Goal: Find specific page/section: Find specific page/section

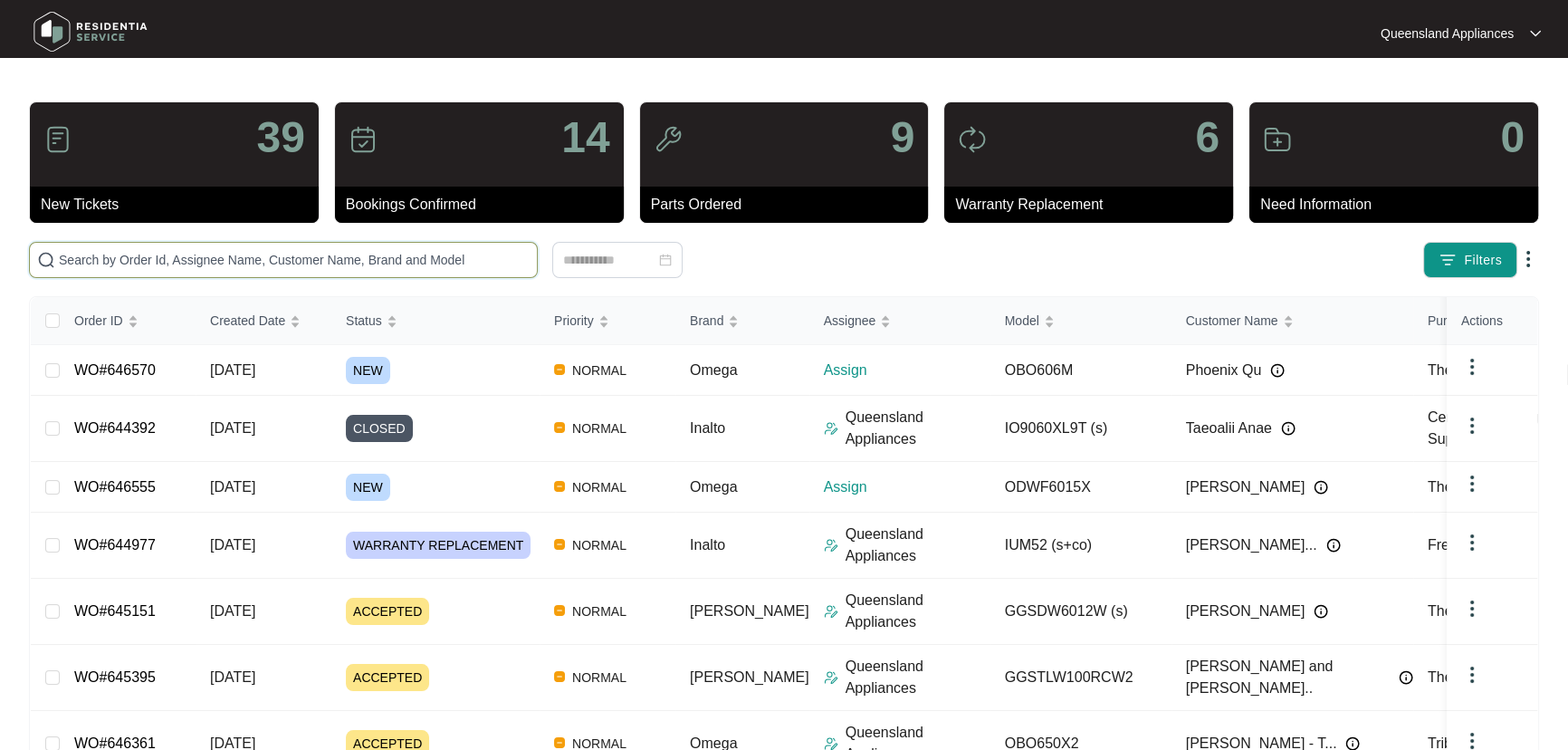
click at [141, 265] on input "text" at bounding box center [294, 260] width 470 height 20
paste input "646361"
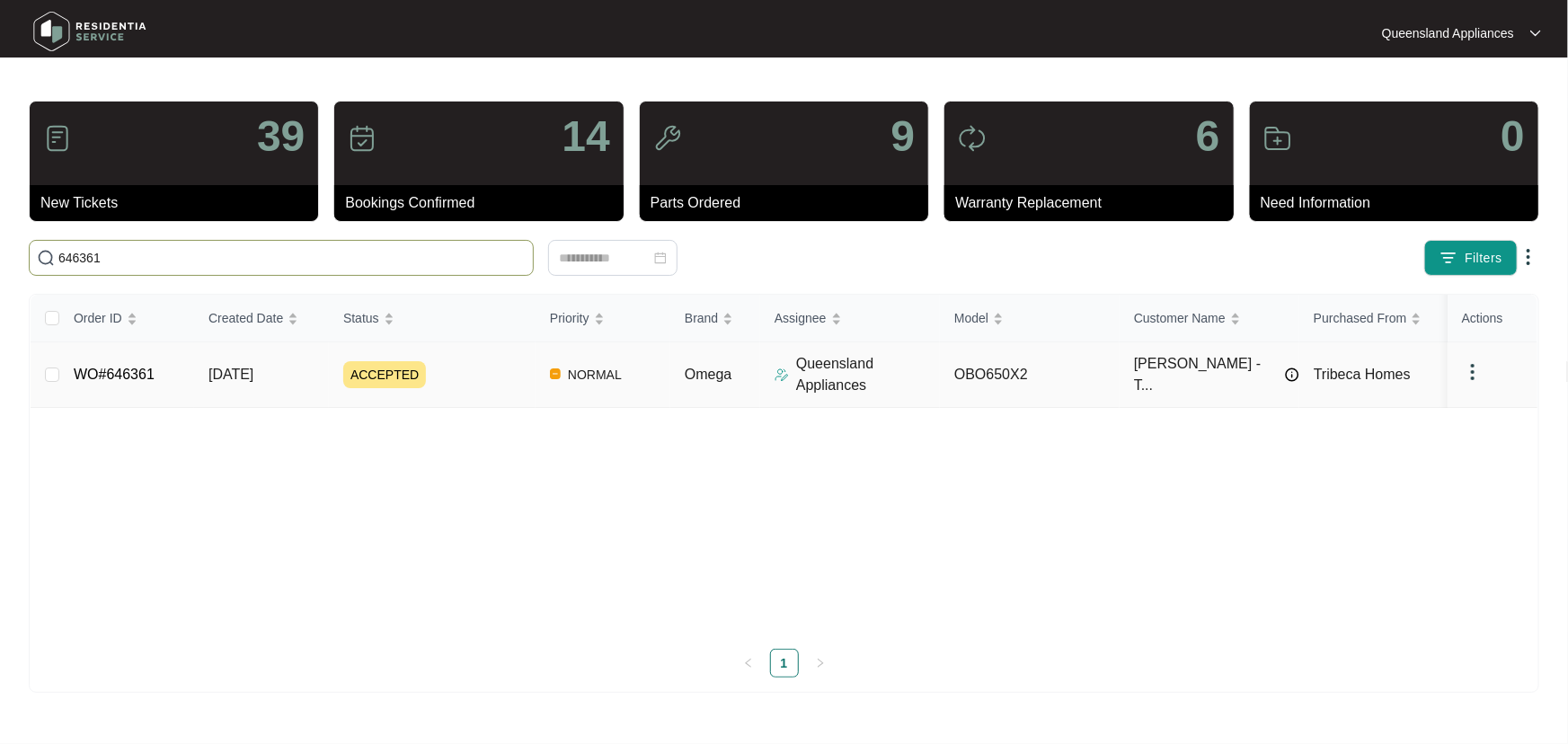
type input "646361"
click at [478, 378] on div "ACCEPTED" at bounding box center [439, 374] width 193 height 27
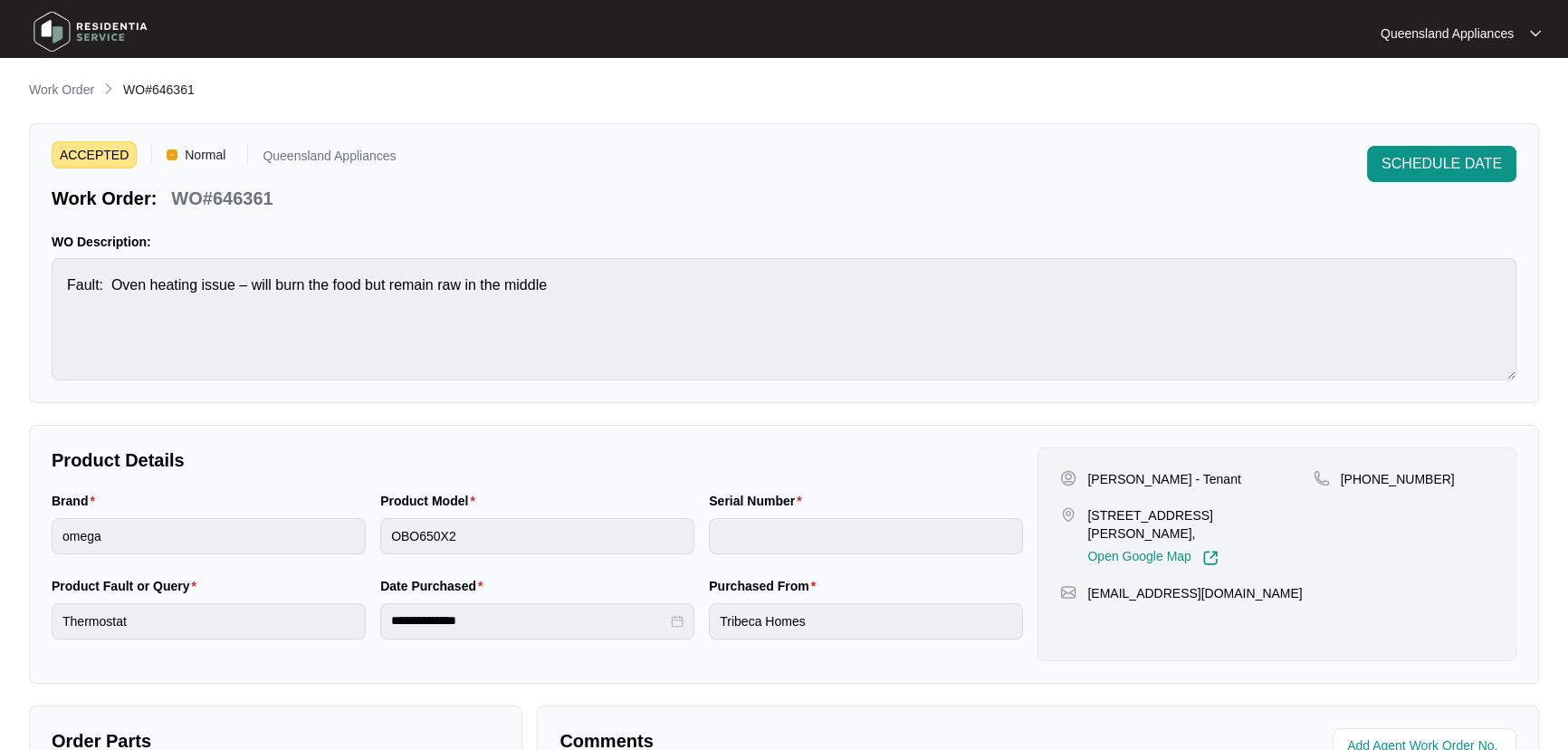
click at [76, 81] on p "Work Order" at bounding box center [62, 89] width 66 height 18
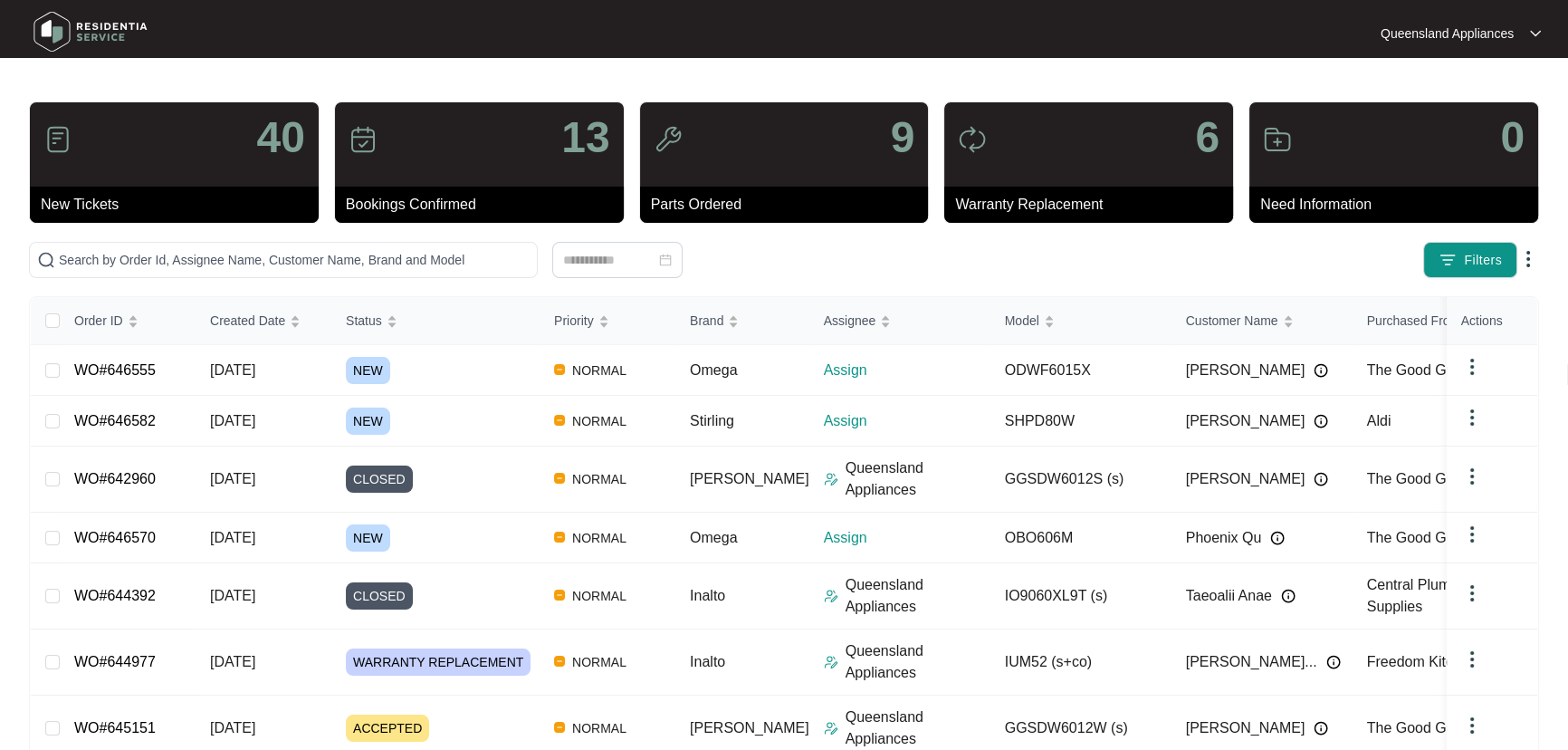
click at [411, 278] on div "40 New Tickets 13 Bookings Confirmed 9 Parts Ordered 6 Warranty Replacement 0 N…" at bounding box center [784, 571] width 1510 height 939
click at [423, 265] on input "text" at bounding box center [294, 260] width 470 height 20
paste input "646159"
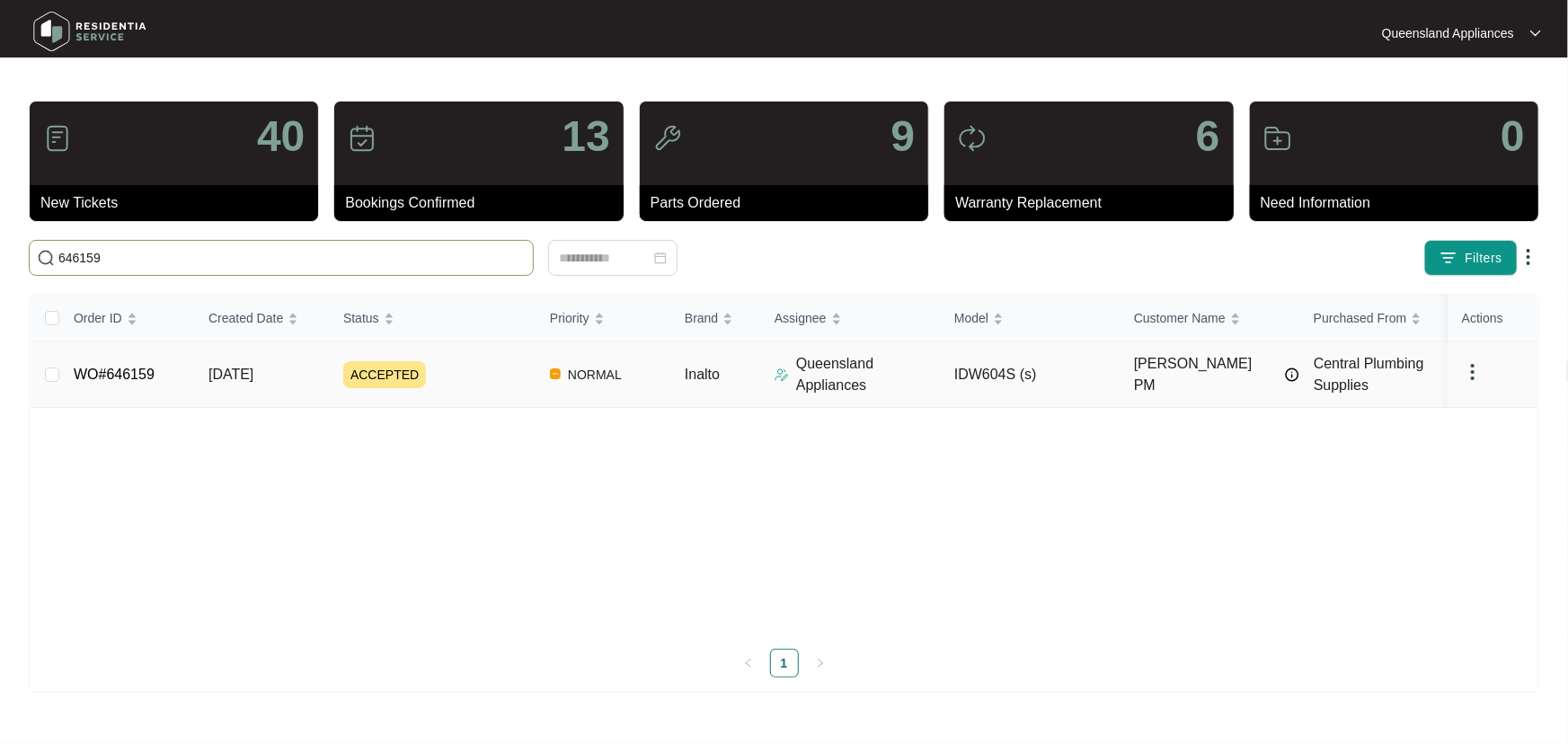
type input "646159"
drag, startPoint x: 470, startPoint y: 359, endPoint x: 491, endPoint y: 370, distance: 23.7
click at [473, 361] on div "ACCEPTED" at bounding box center [439, 374] width 193 height 27
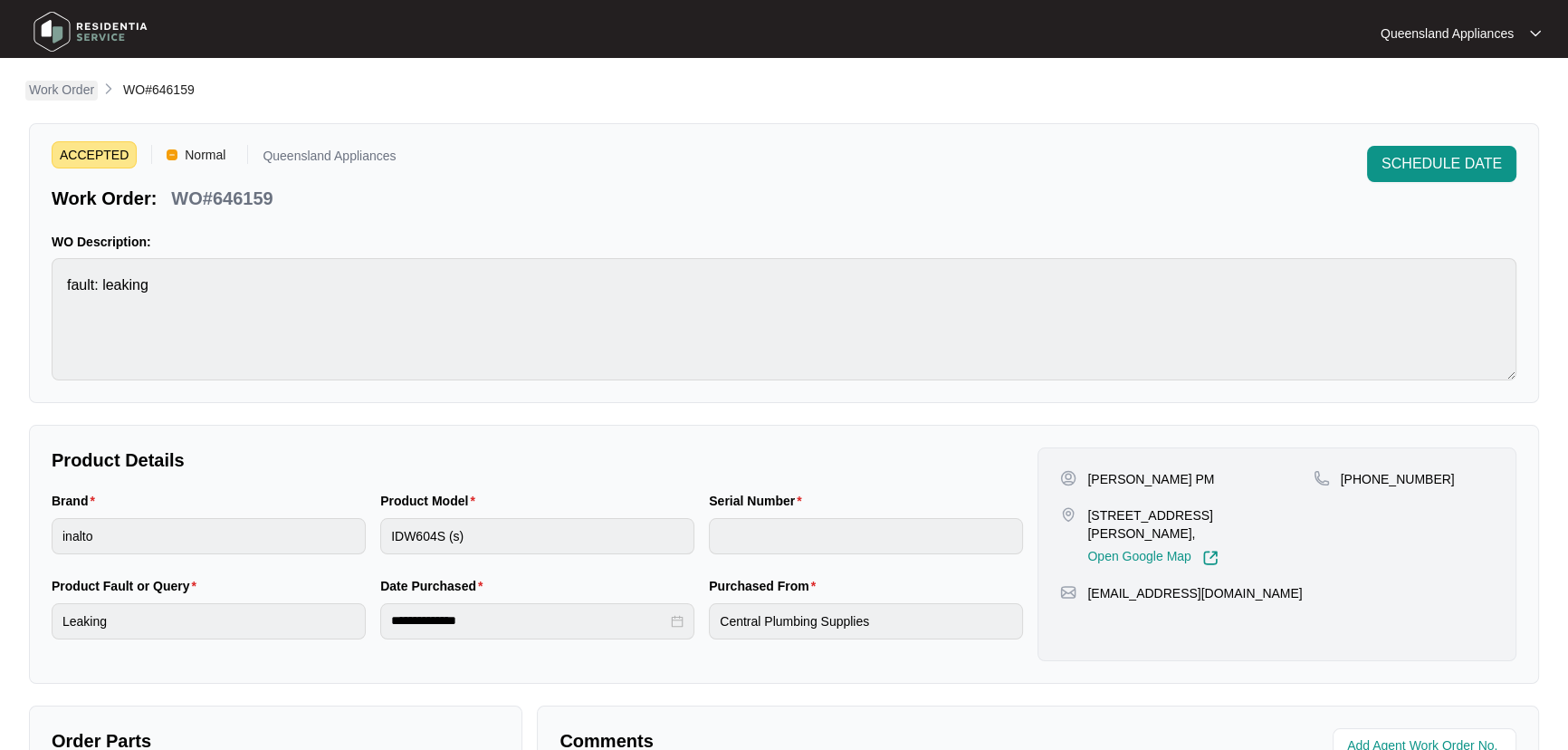
click at [67, 92] on p "Work Order" at bounding box center [62, 89] width 66 height 18
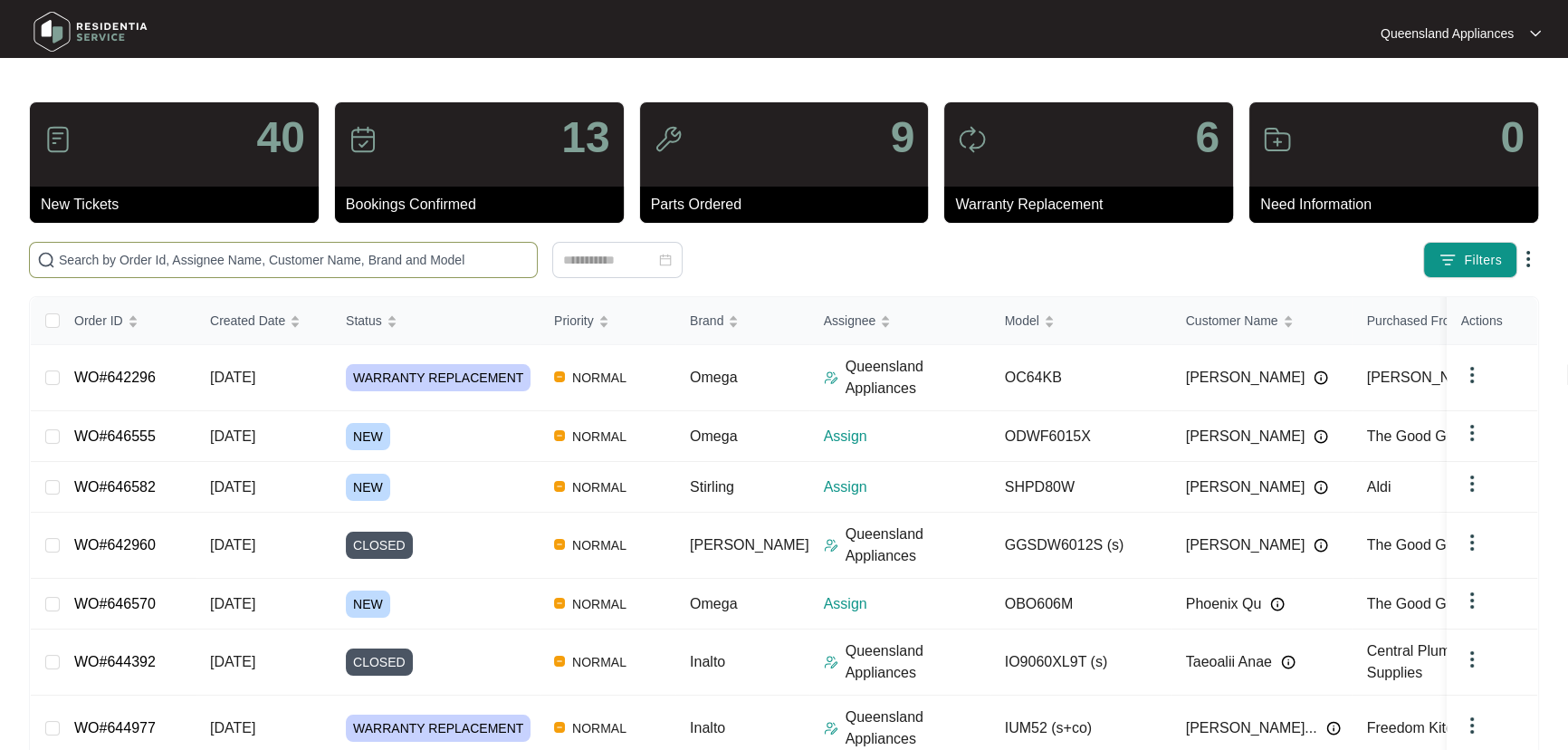
click at [353, 278] on span at bounding box center [283, 260] width 509 height 37
click at [363, 264] on input "text" at bounding box center [294, 260] width 470 height 20
paste input "646555"
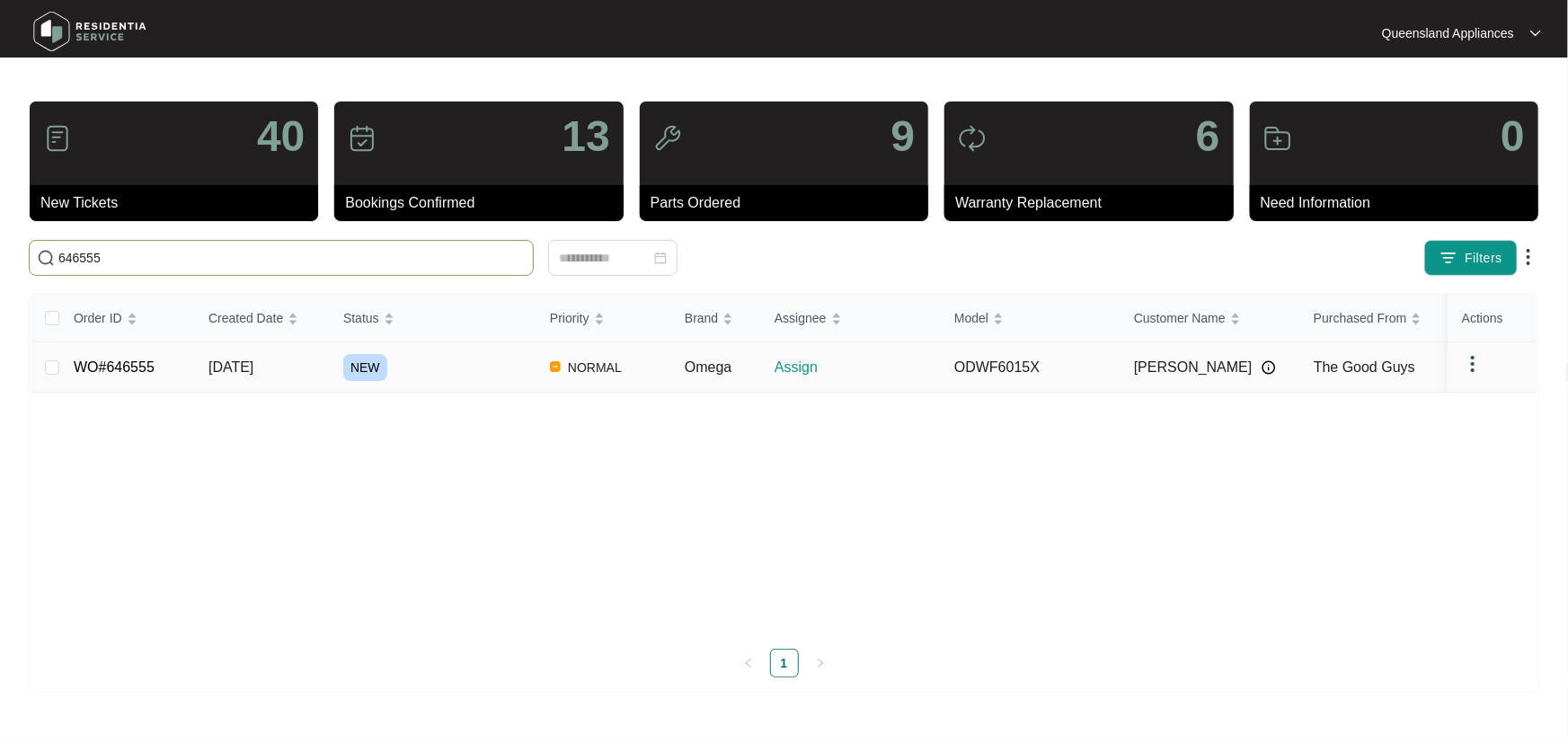
type input "646555"
click at [492, 368] on div "NEW" at bounding box center [439, 367] width 193 height 27
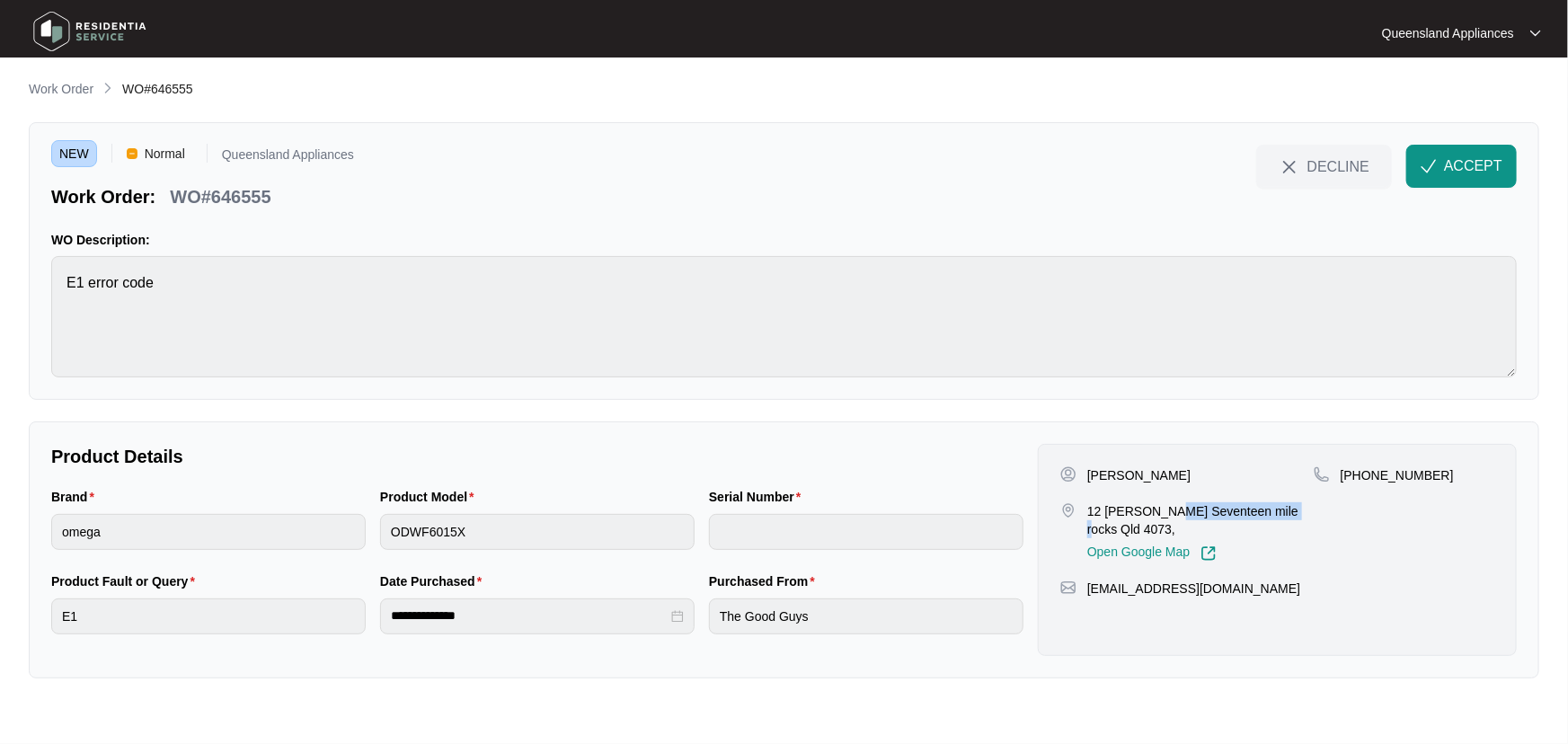
drag, startPoint x: 1282, startPoint y: 510, endPoint x: 1162, endPoint y: 512, distance: 120.0
click at [1162, 512] on p "12 [PERSON_NAME] Seventeen mile rocks Qld 4073," at bounding box center [1200, 520] width 226 height 36
copy p "Seventeen mile rocks"
click at [73, 84] on p "Work Order" at bounding box center [61, 88] width 65 height 18
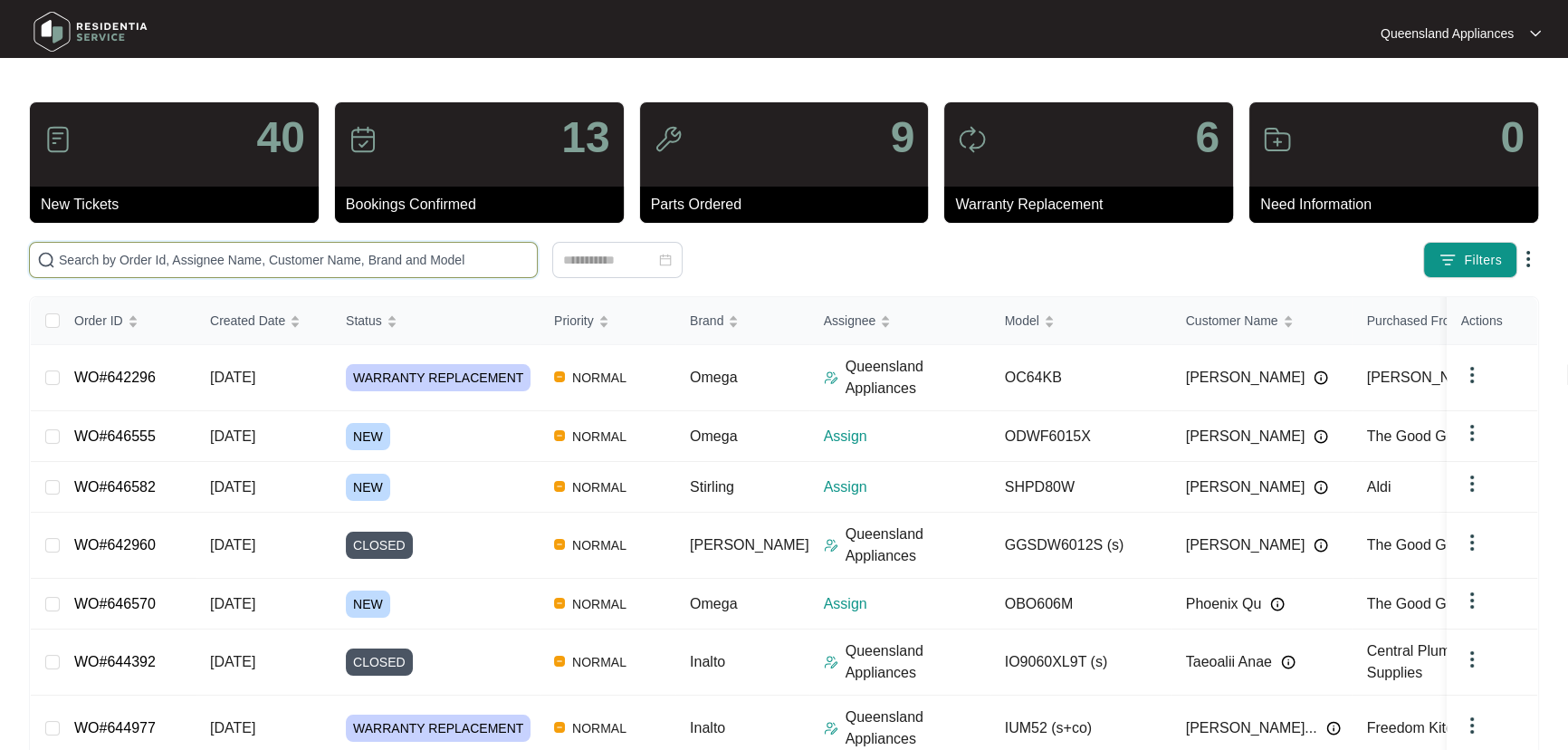
click at [261, 262] on input "text" at bounding box center [294, 260] width 470 height 20
paste input "646582"
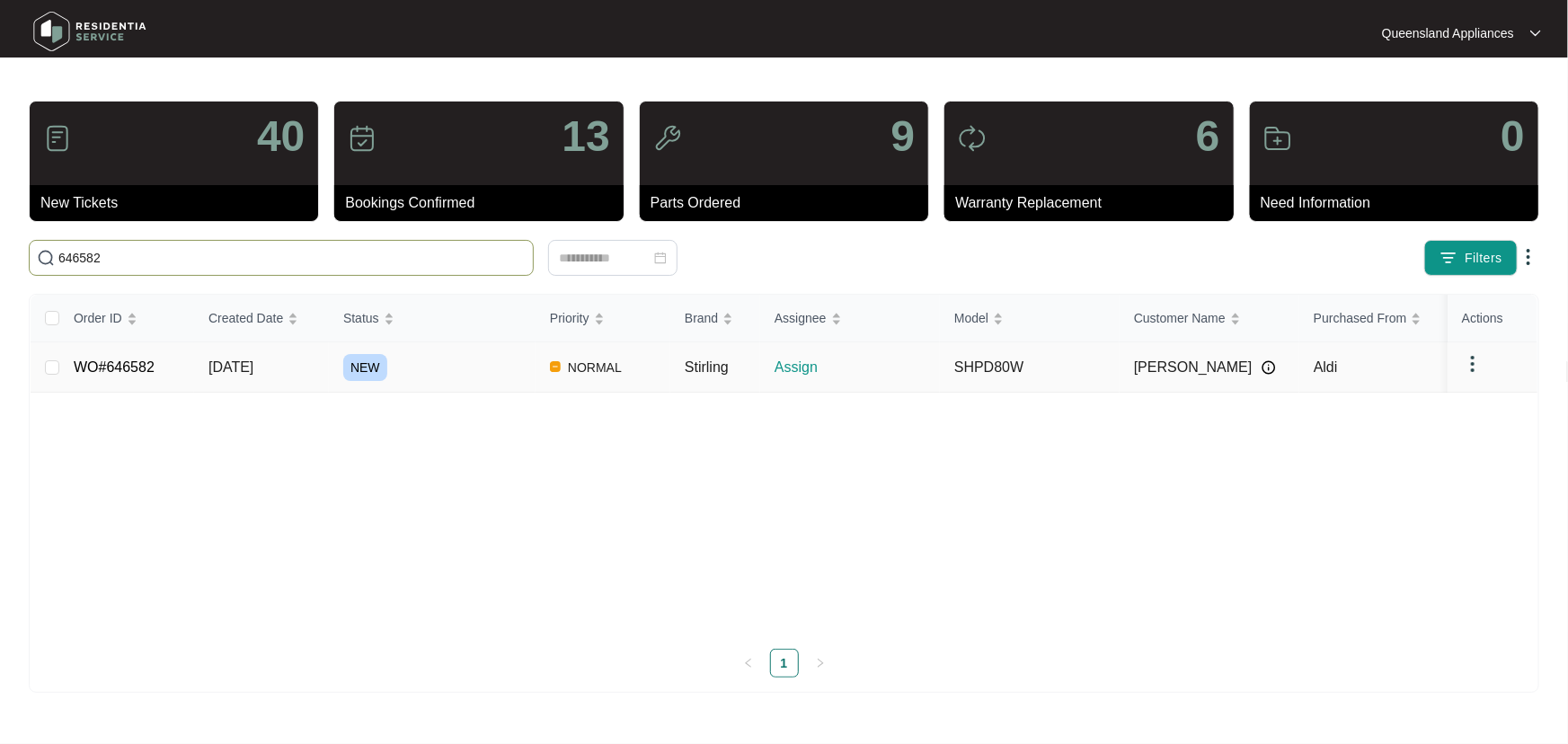
type input "646582"
click at [458, 377] on div "NEW" at bounding box center [439, 367] width 193 height 27
